Goal: Task Accomplishment & Management: Complete application form

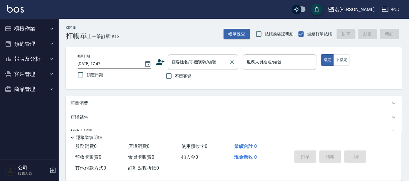
click at [194, 55] on div "帳單日期 [DATE] 17:47 鎖定日期 顧客姓名/手機號碼/編號 顧客姓名/手機號碼/編號 不留客資 服務人員姓名/編號 服務人員姓名/編號 指定 不指定" at bounding box center [234, 68] width 336 height 42
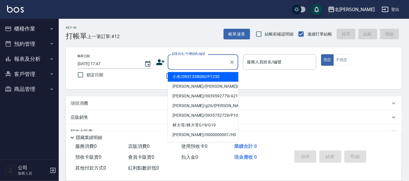
drag, startPoint x: 194, startPoint y: 55, endPoint x: 198, endPoint y: 60, distance: 6.6
click at [198, 60] on input "顧客姓名/手機號碼/編號" at bounding box center [198, 62] width 56 height 10
type input "[PERSON_NAME]/0000000001/H0"
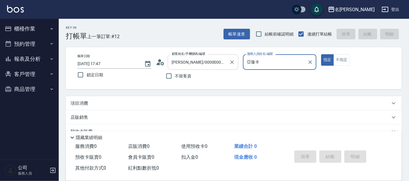
type input "亞璇-8"
click at [321, 54] on button "指定" at bounding box center [327, 59] width 13 height 11
type button "true"
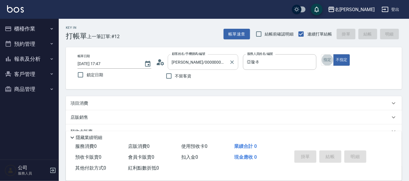
click at [321, 54] on button "指定" at bounding box center [327, 59] width 13 height 11
drag, startPoint x: 189, startPoint y: 105, endPoint x: 194, endPoint y: 106, distance: 5.1
click at [192, 105] on div "項目消費" at bounding box center [229, 103] width 319 height 6
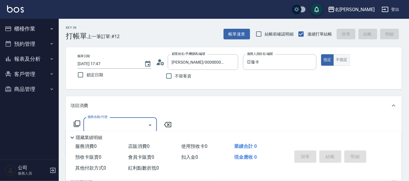
click at [338, 57] on button "不指定" at bounding box center [341, 59] width 16 height 11
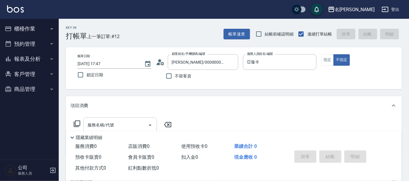
click at [116, 118] on div "服務名稱/代號" at bounding box center [119, 125] width 73 height 16
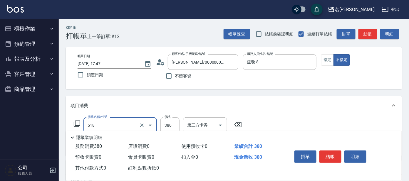
type input "舒壓+洗髮+養髮(518)"
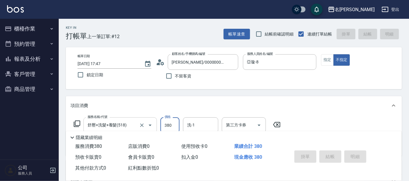
type input "[DATE] 18:26"
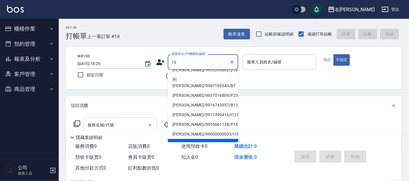
scroll to position [46, 0]
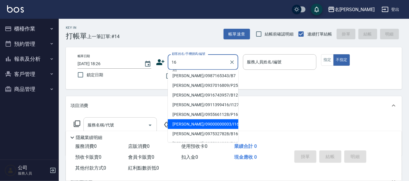
type input "[PERSON_NAME]/09000000003/I16"
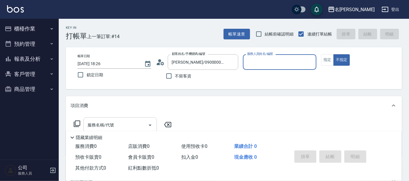
type input "Ada-9"
click at [333, 54] on button "不指定" at bounding box center [341, 59] width 16 height 11
type button "false"
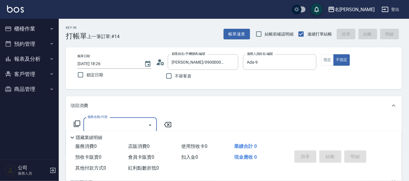
type input "4"
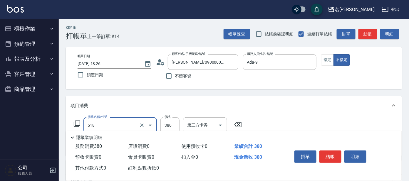
type input "舒壓+洗髮+養髮(518)"
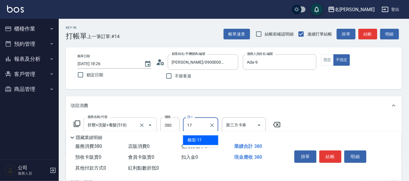
type input "酪梨-17"
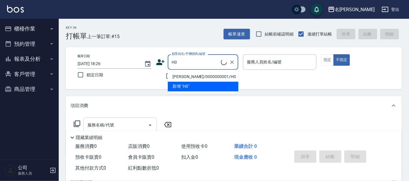
type input "[PERSON_NAME]/0000000001/H0"
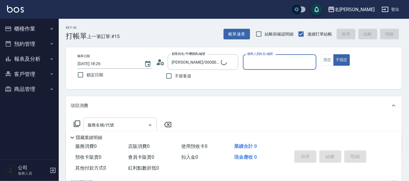
type input "亞璇-8"
click at [333, 54] on button "不指定" at bounding box center [341, 59] width 16 height 11
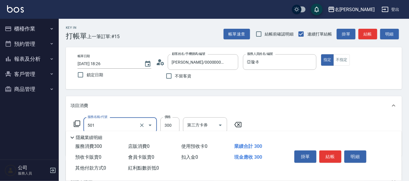
type input "洗髮(創意)(501)"
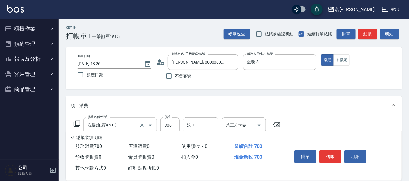
type input "剪髮C級設計師(303)"
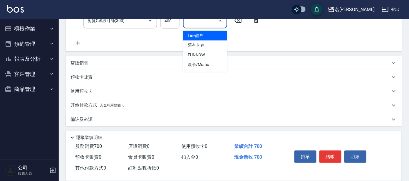
click at [174, 26] on input "400" at bounding box center [169, 21] width 19 height 16
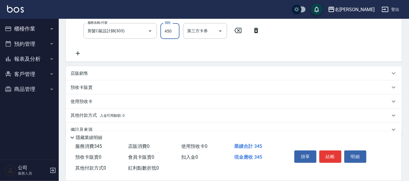
type input "450"
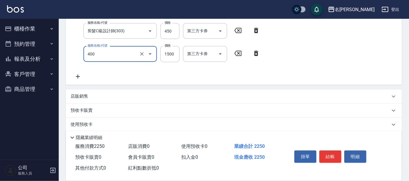
type input "染髮(400)"
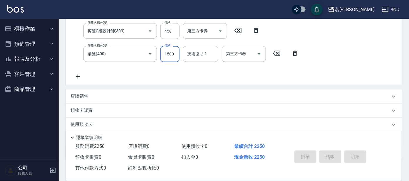
type input "[DATE] 18:41"
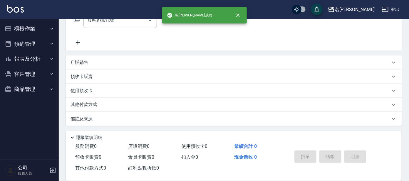
scroll to position [0, 0]
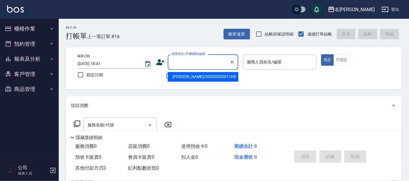
click at [196, 64] on input "顧客姓名/手機號碼/編號" at bounding box center [198, 62] width 56 height 10
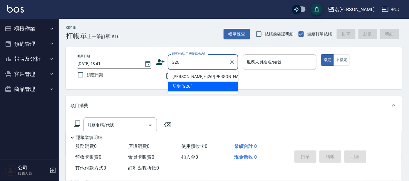
click at [196, 75] on li "[PERSON_NAME]/g26/[PERSON_NAME]" at bounding box center [203, 77] width 70 height 10
type input "[PERSON_NAME]/g26/[PERSON_NAME]"
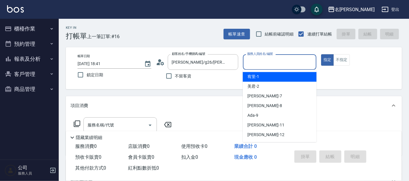
click at [279, 61] on input "服務人員姓名/編號" at bounding box center [279, 62] width 68 height 10
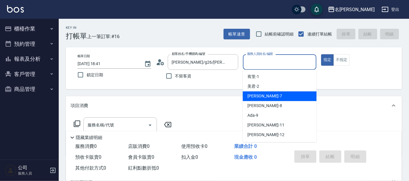
click at [252, 94] on span "[PERSON_NAME] -7" at bounding box center [264, 96] width 35 height 6
type input "[PERSON_NAME]-7"
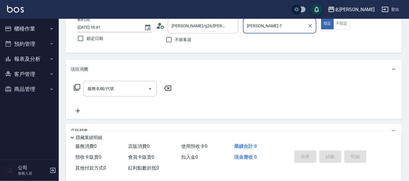
scroll to position [73, 0]
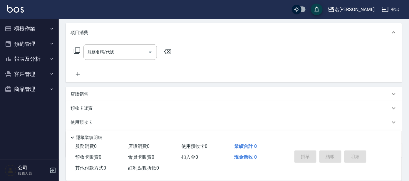
click at [77, 53] on icon at bounding box center [76, 50] width 7 height 7
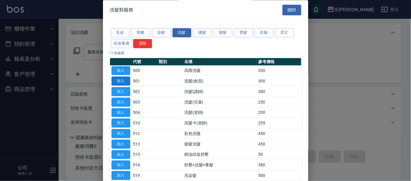
click at [127, 80] on button "加入" at bounding box center [121, 81] width 19 height 9
type input "洗髮(創意)(501)"
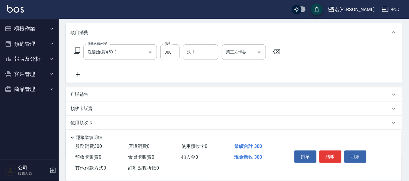
click at [75, 51] on icon at bounding box center [77, 51] width 6 height 6
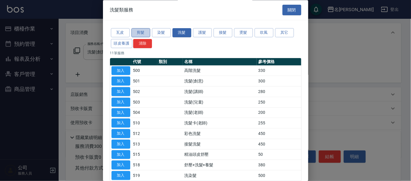
click at [136, 35] on button "剪髮" at bounding box center [141, 32] width 19 height 9
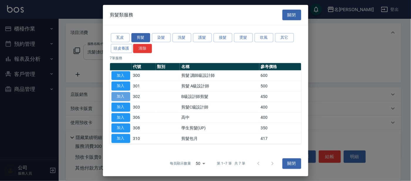
click at [116, 97] on button "加入" at bounding box center [121, 96] width 19 height 9
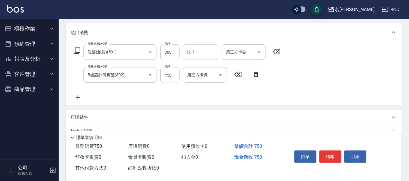
click at [194, 49] on input "洗-1" at bounding box center [201, 52] width 30 height 10
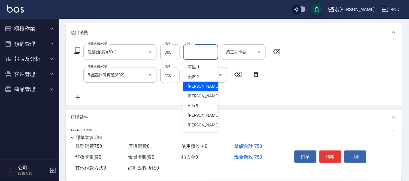
click at [198, 87] on span "[PERSON_NAME] -7" at bounding box center [205, 87] width 35 height 6
type input "[PERSON_NAME]-7"
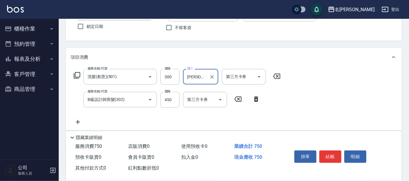
scroll to position [110, 0]
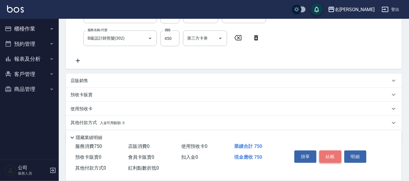
click at [325, 154] on button "結帳" at bounding box center [330, 157] width 22 height 12
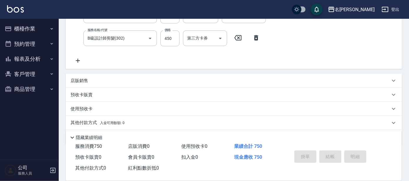
type input "[DATE] 19:07"
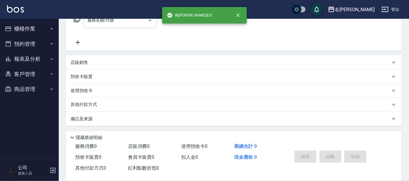
scroll to position [0, 0]
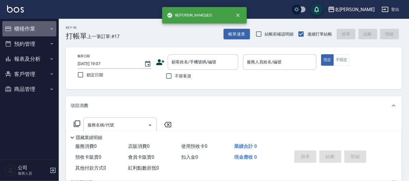
click at [28, 27] on button "櫃檯作業" at bounding box center [29, 28] width 54 height 15
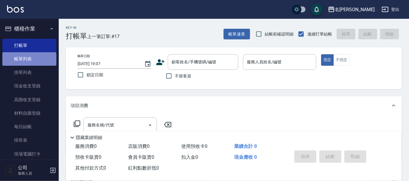
click at [32, 61] on link "帳單列表" at bounding box center [29, 59] width 54 height 14
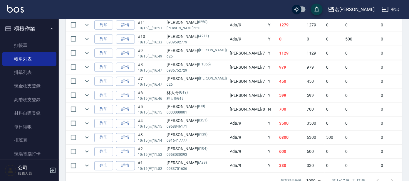
scroll to position [245, 0]
